Goal: Transaction & Acquisition: Download file/media

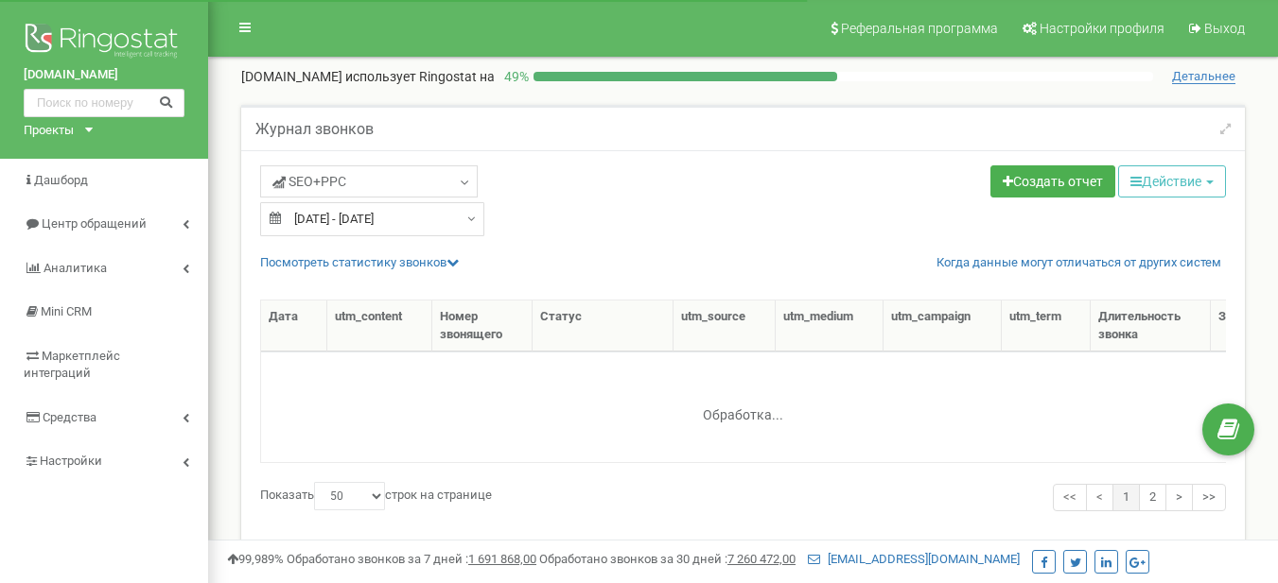
select select "50"
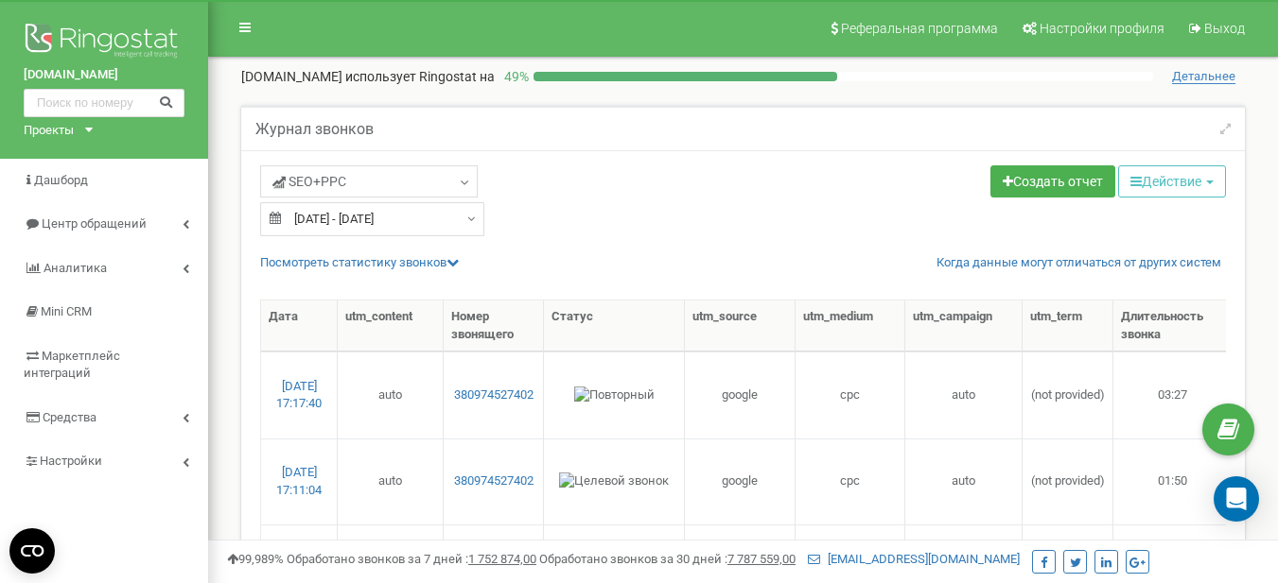
select select "50"
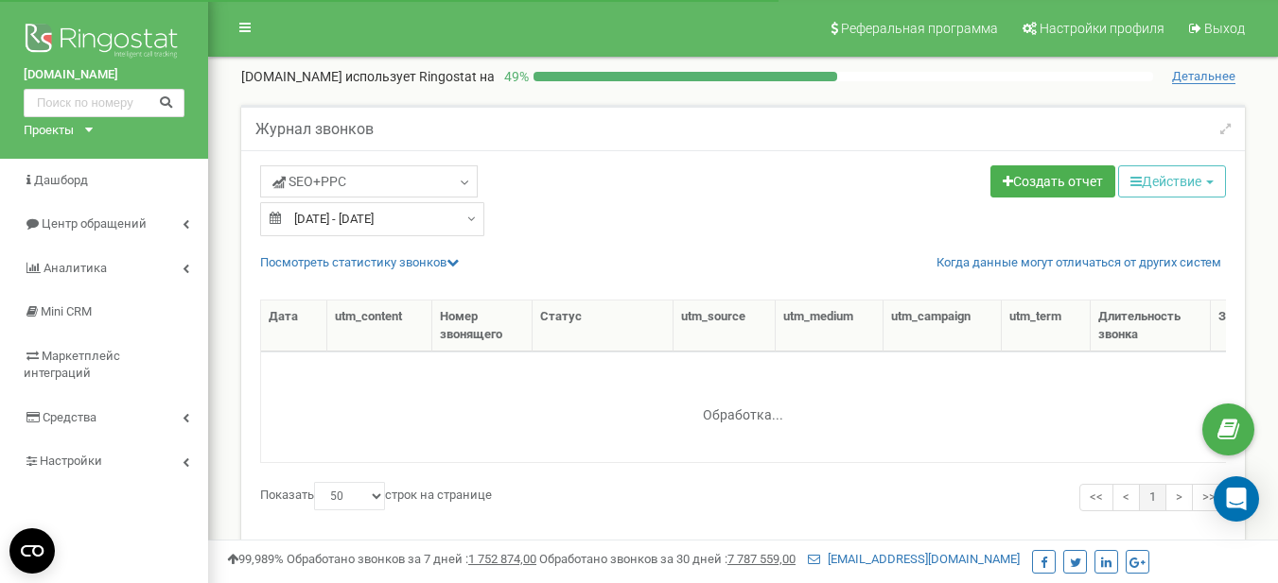
select select "50"
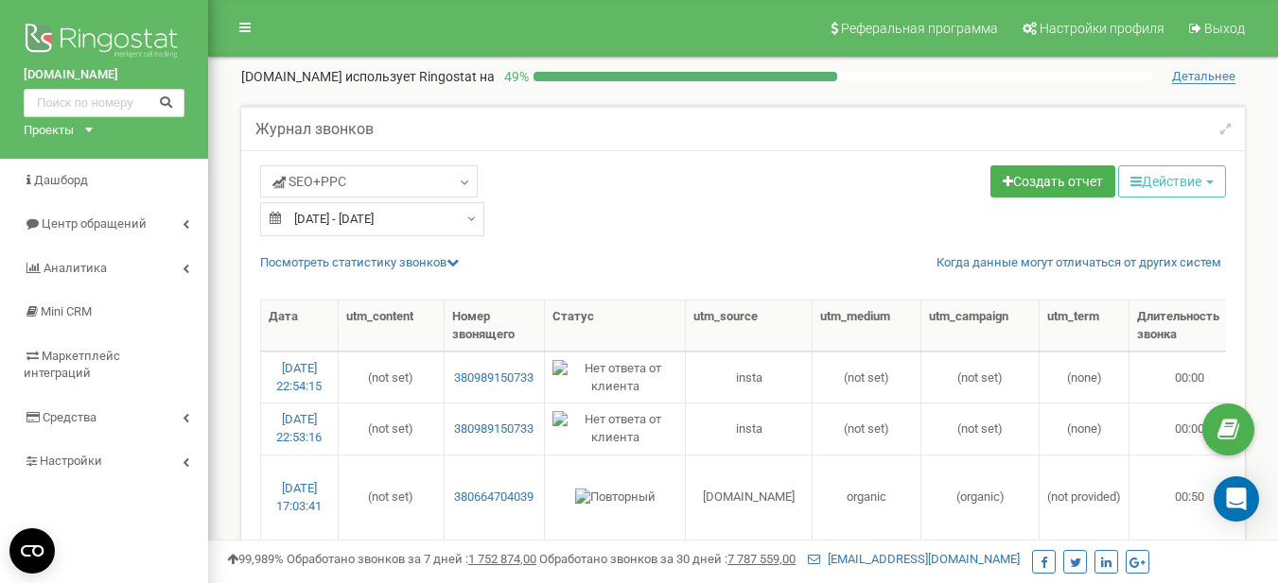
type input "[DATE]"
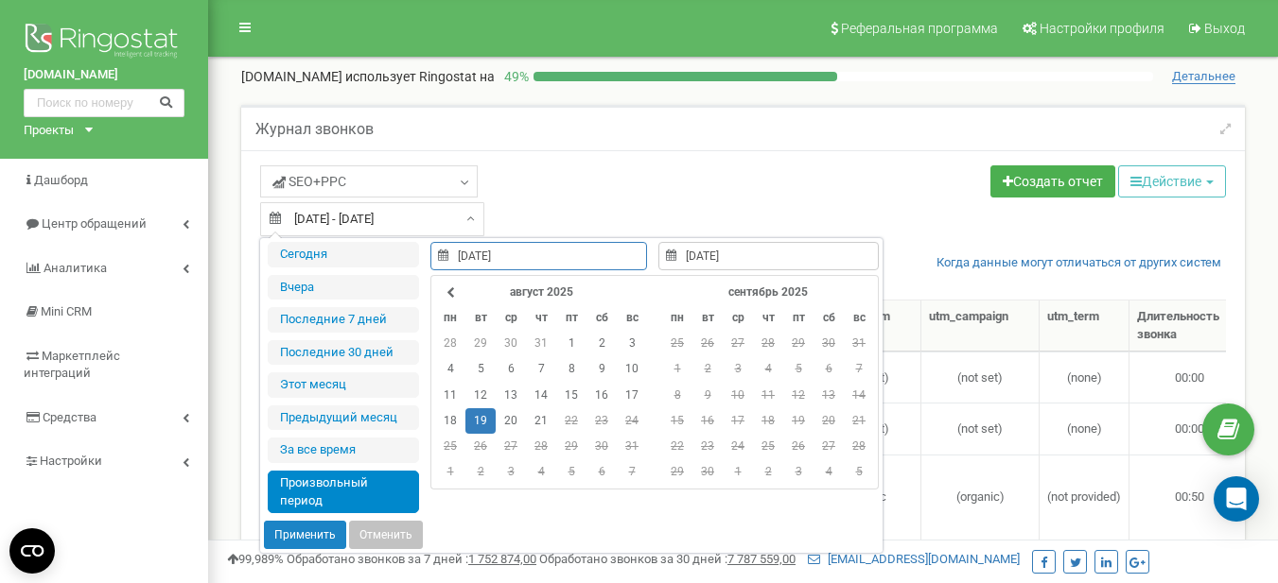
click at [446, 232] on input "[DATE] - [DATE]" at bounding box center [372, 219] width 224 height 34
type input "20.08.2025"
click at [518, 423] on td "20" at bounding box center [511, 422] width 30 height 26
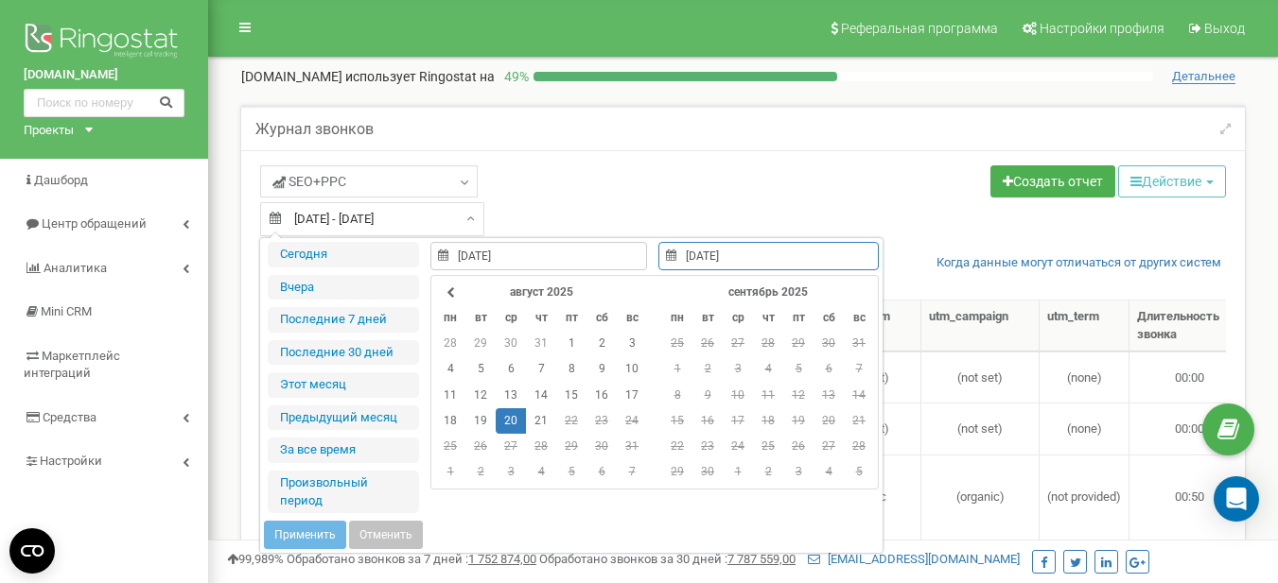
type input "20.08.2025"
click at [512, 421] on td "20" at bounding box center [511, 422] width 30 height 26
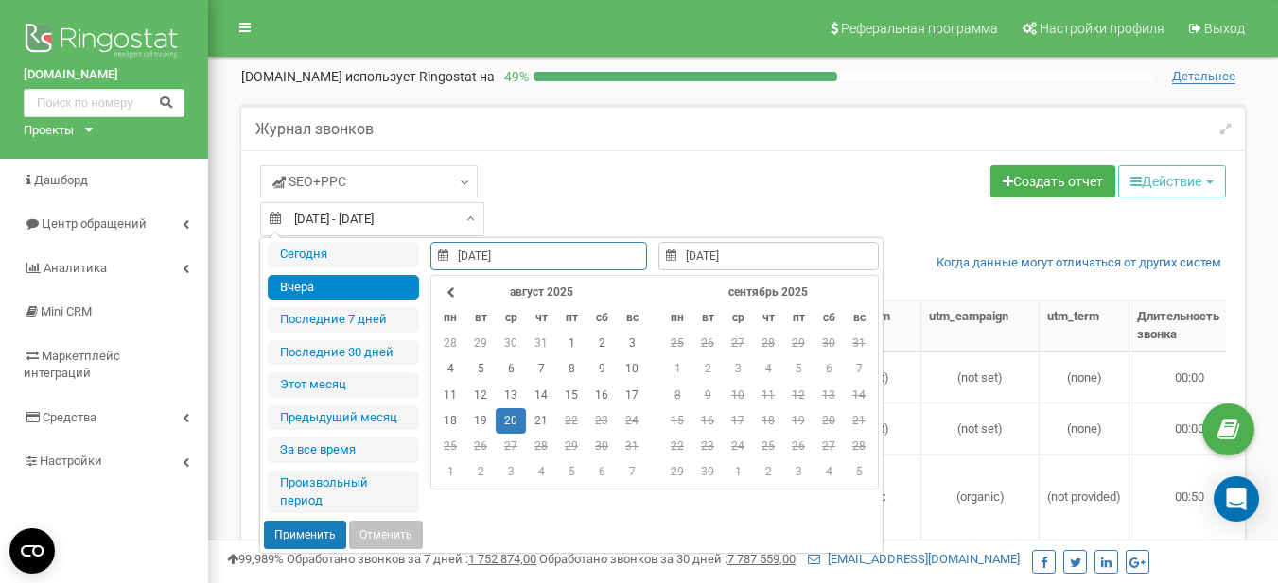
click at [327, 531] on button "Применить" at bounding box center [305, 535] width 82 height 28
type input "20.08.2025 - 20.08.2025"
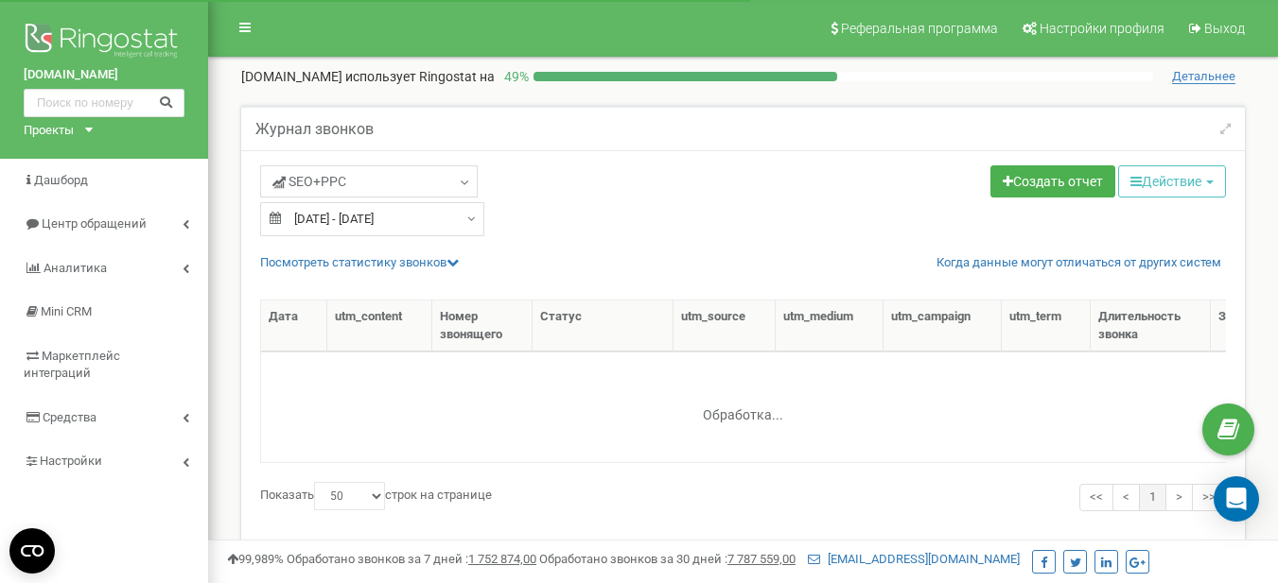
select select "50"
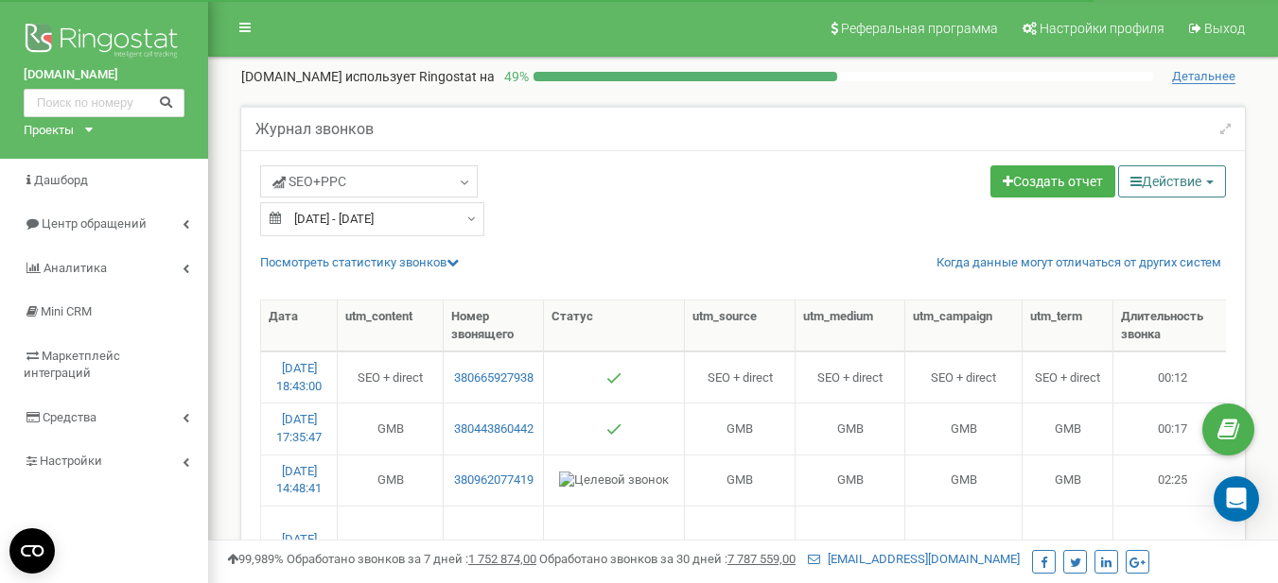
click at [1177, 187] on button "Действие" at bounding box center [1172, 181] width 108 height 32
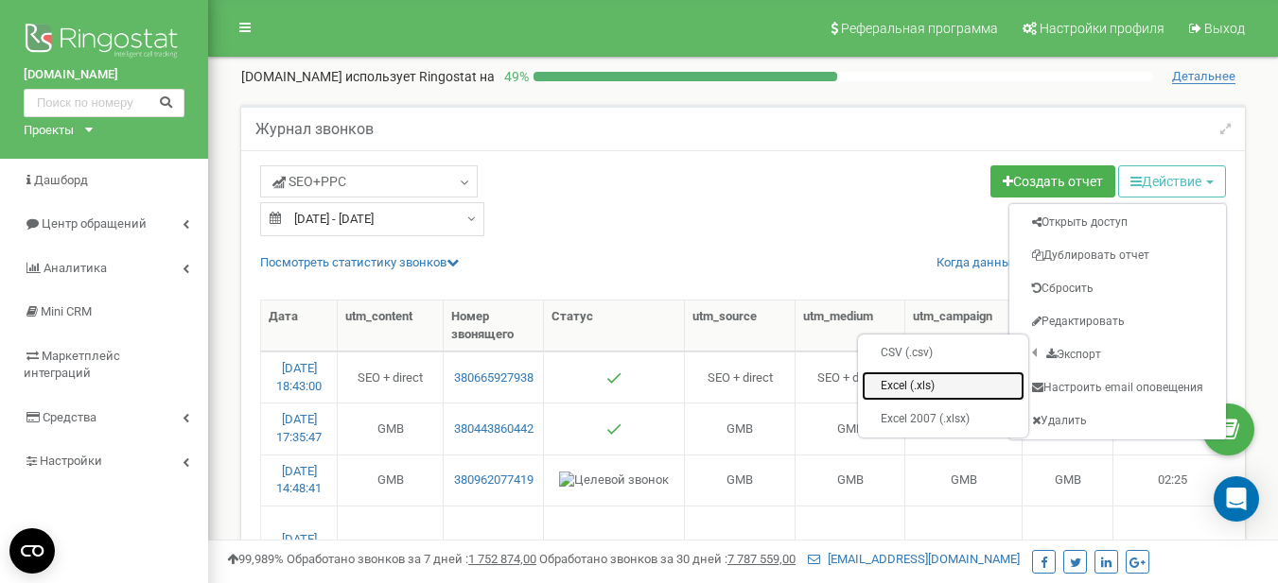
click at [903, 387] on link "Excel (.xls)" at bounding box center [943, 386] width 163 height 29
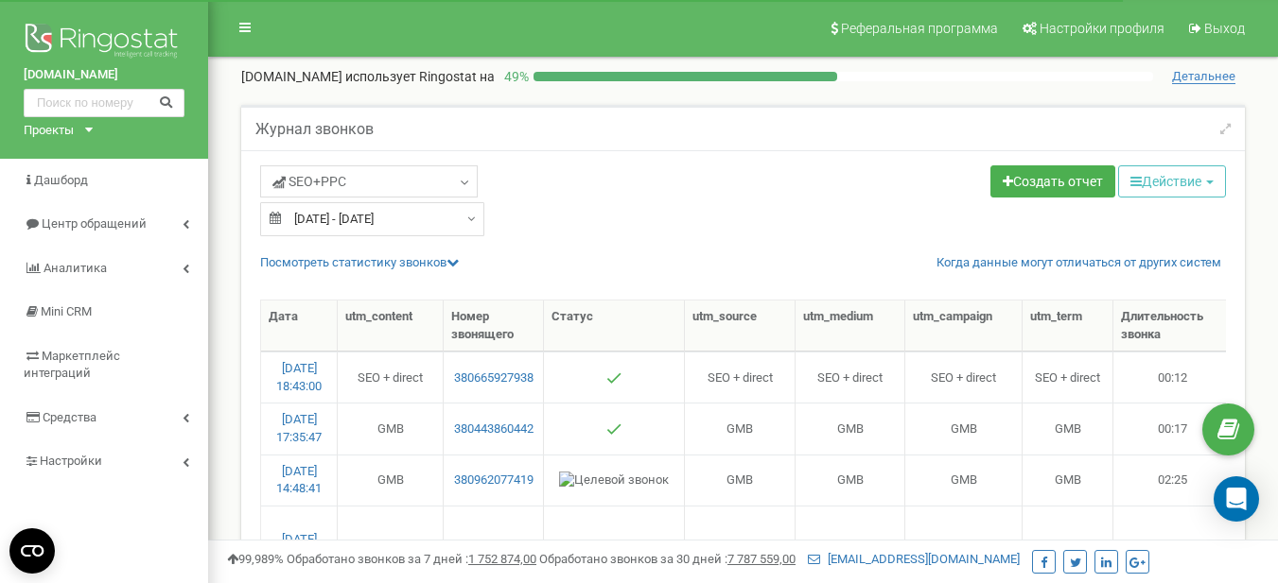
click at [464, 217] on div "20.08.2025 - 20.08.2025" at bounding box center [372, 219] width 224 height 34
click at [620, 228] on div "SEO+PPC Целевые Коллбек Исходящие Контекстная реклама (CPC) Входящие Пропущенные" at bounding box center [494, 200] width 497 height 71
click at [443, 224] on input "20.08.2025 - 20.08.2025" at bounding box center [372, 219] width 224 height 34
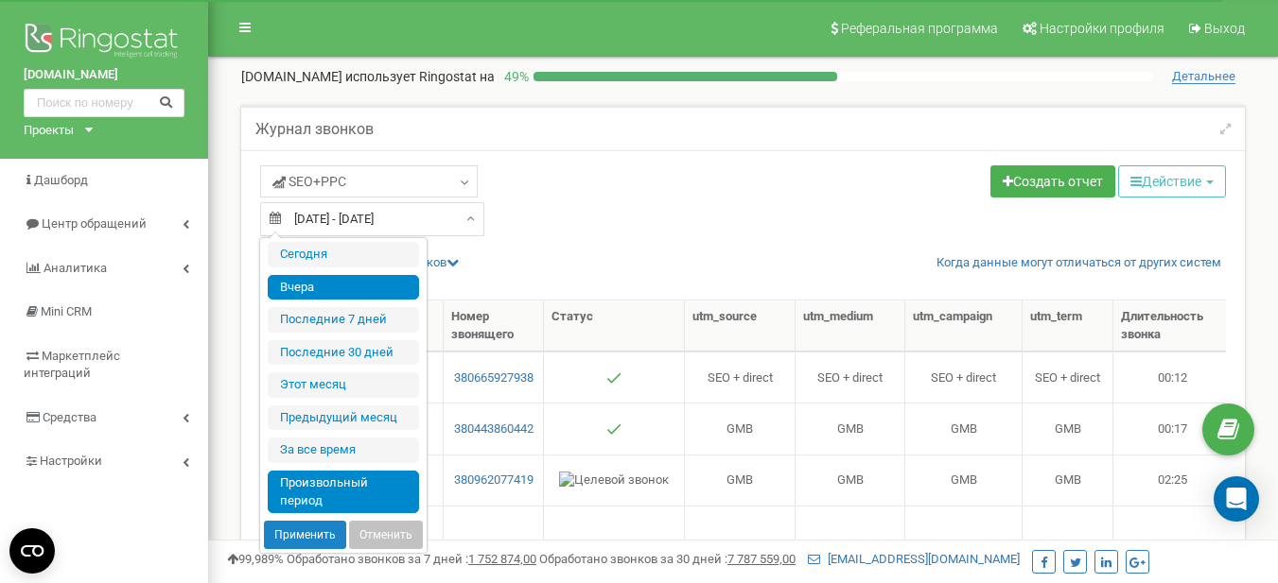
click at [334, 489] on li "Произвольный период" at bounding box center [343, 492] width 151 height 43
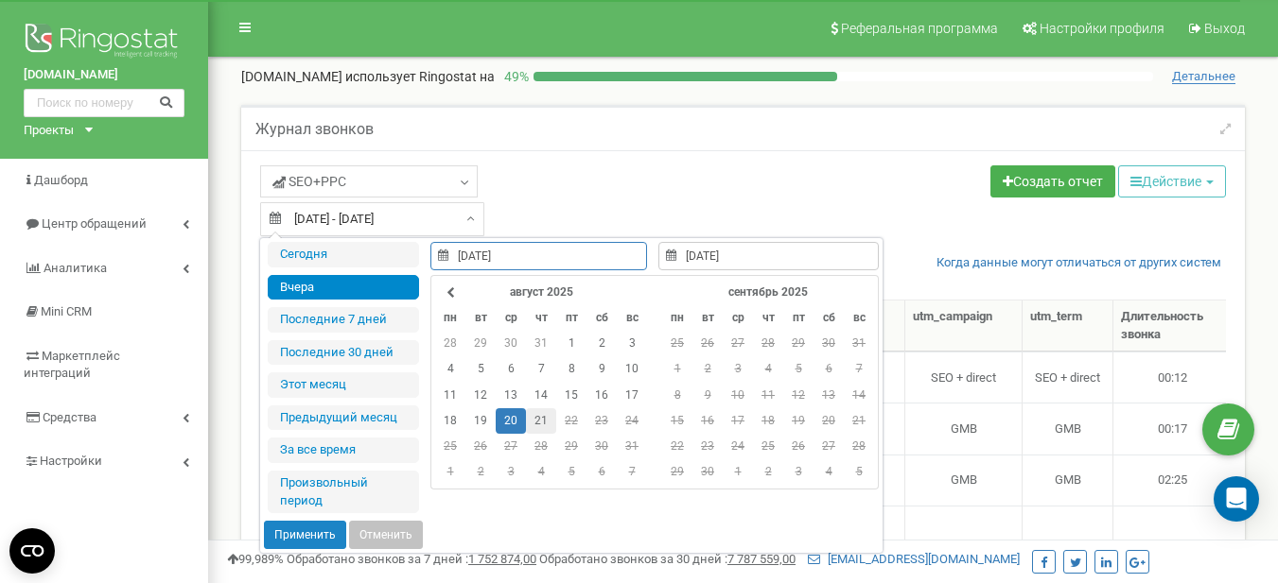
type input "21.08.2025"
click at [541, 423] on td "21" at bounding box center [541, 422] width 30 height 26
type input "21.08.2025"
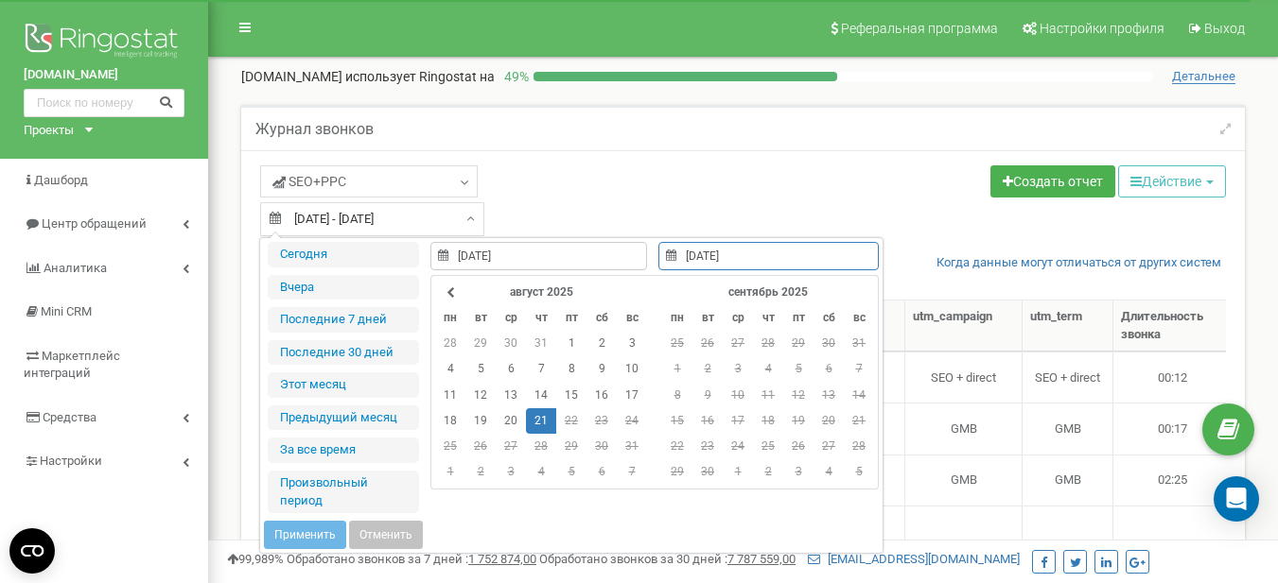
click at [539, 425] on td "21" at bounding box center [541, 422] width 30 height 26
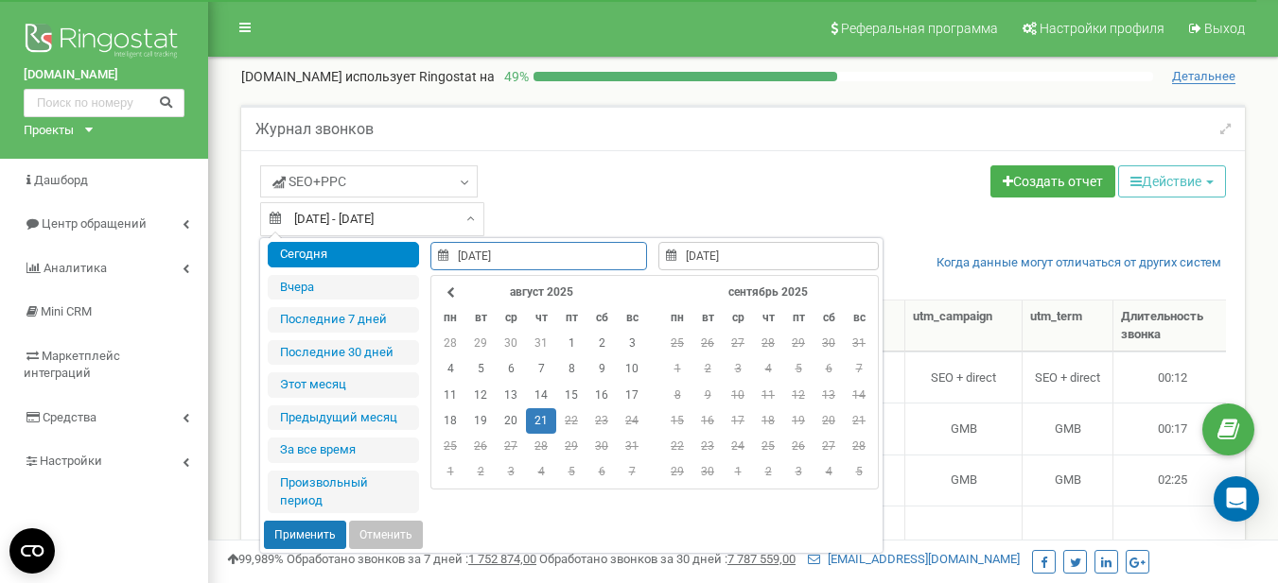
click at [331, 533] on button "Применить" at bounding box center [305, 535] width 82 height 28
type input "[DATE] - [DATE]"
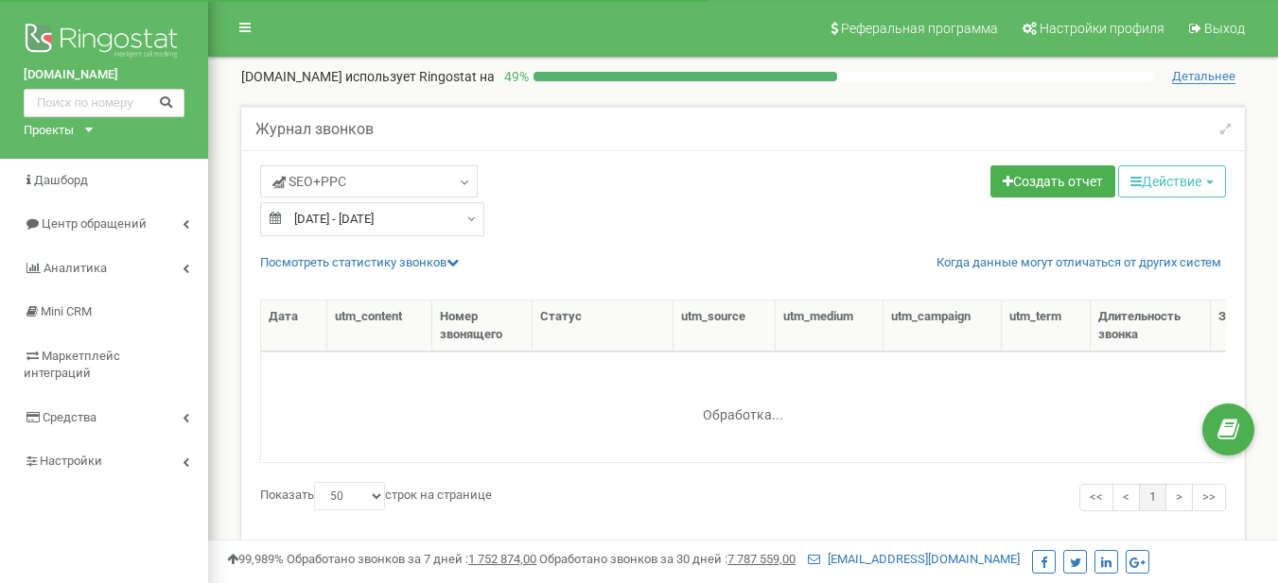
select select "50"
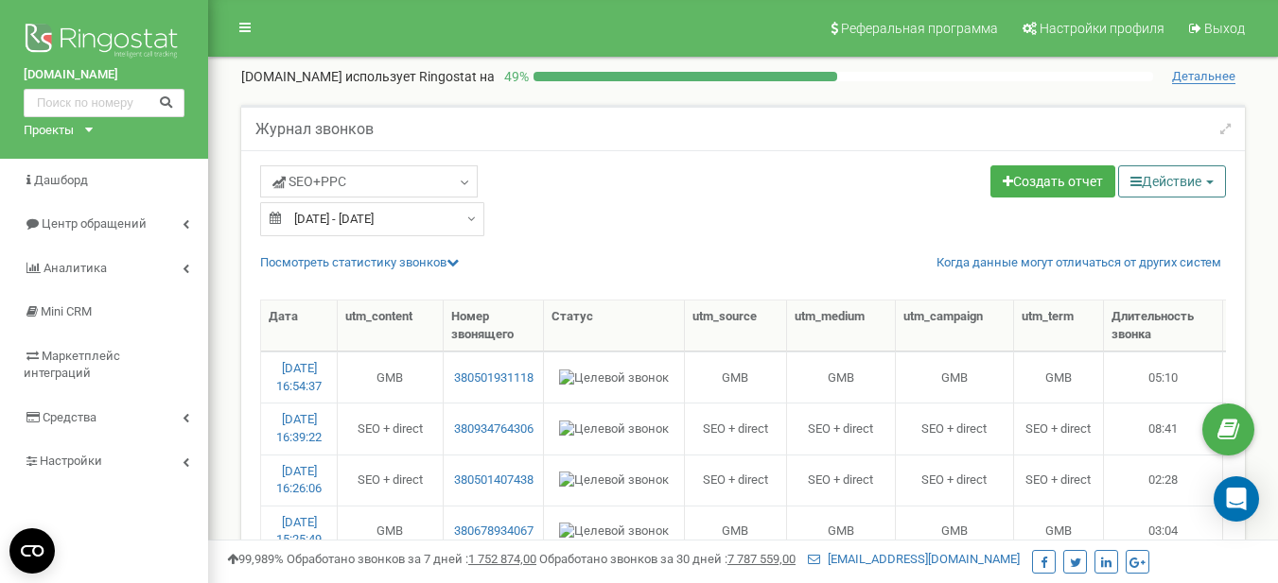
click at [1193, 179] on button "Действие" at bounding box center [1172, 181] width 108 height 32
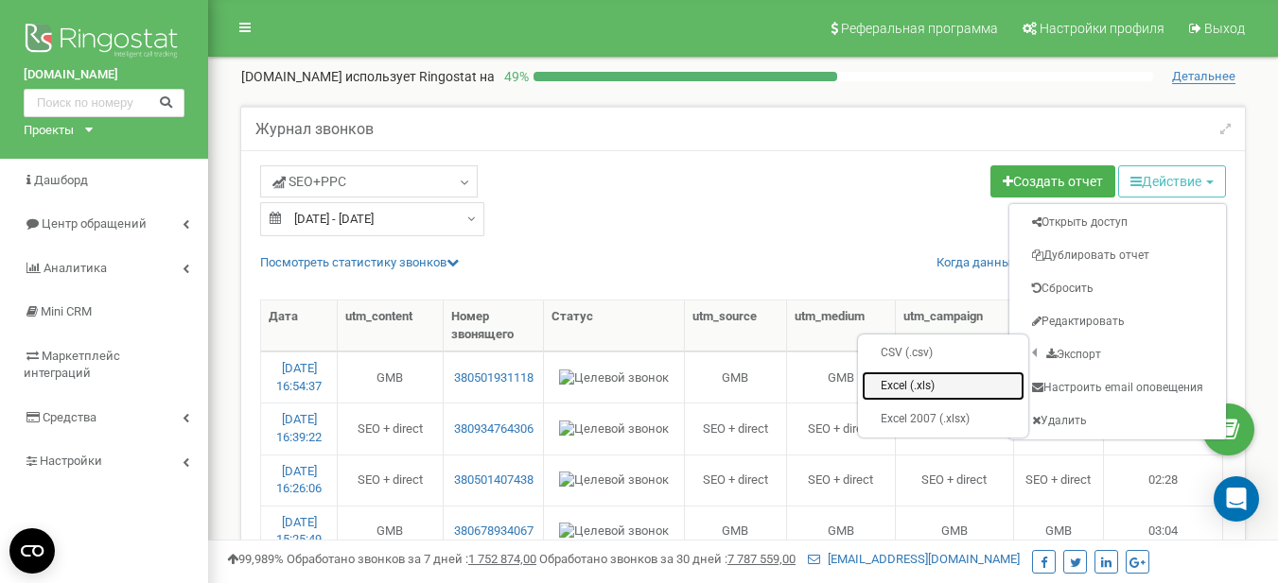
click at [913, 381] on link "Excel (.xls)" at bounding box center [943, 386] width 163 height 29
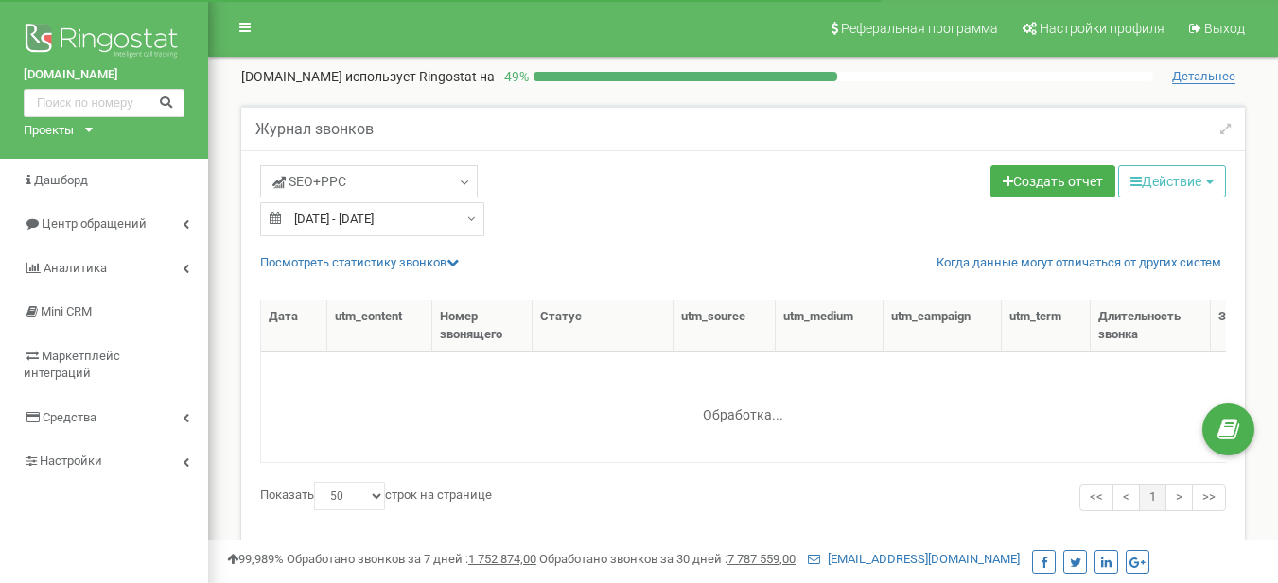
select select "50"
